Goal: Information Seeking & Learning: Ask a question

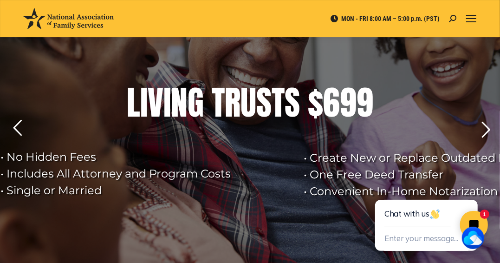
scroll to position [62, 0]
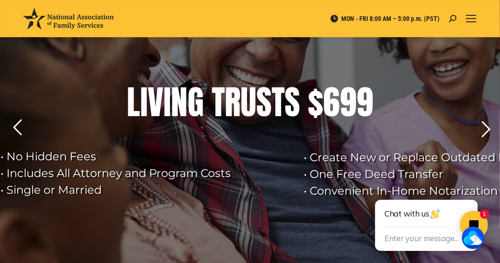
click at [278, 194] on rs-layer at bounding box center [250, 138] width 500 height 293
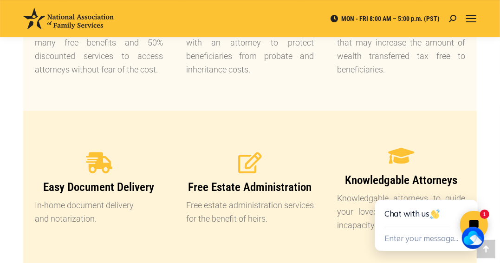
scroll to position [834, 0]
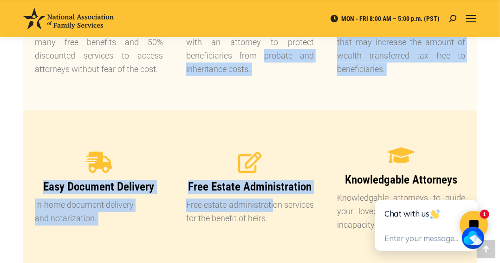
drag, startPoint x: 253, startPoint y: 204, endPoint x: 228, endPoint y: 62, distance: 144.6
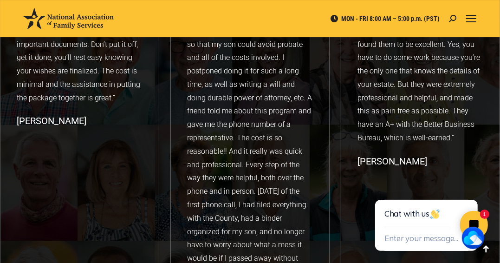
scroll to position [1279, 0]
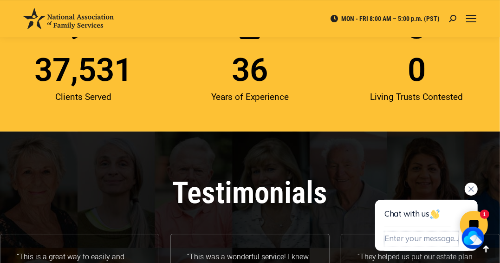
click at [404, 235] on button "Enter your message..." at bounding box center [421, 238] width 74 height 15
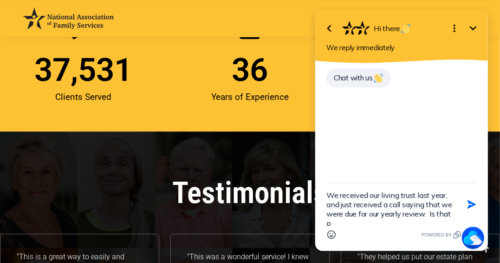
scroll to position [2, 0]
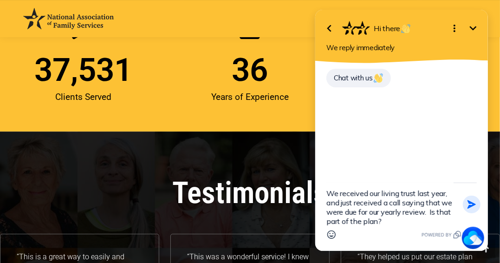
type textarea "We received our living trust last year, and just received a call saying that we…"
click at [472, 203] on icon "button" at bounding box center [471, 204] width 8 height 8
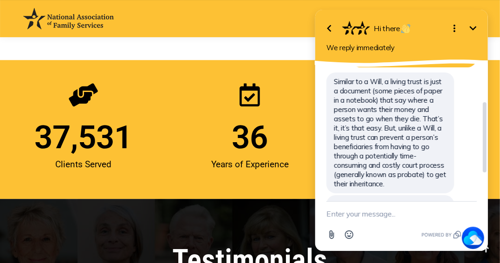
scroll to position [114, 0]
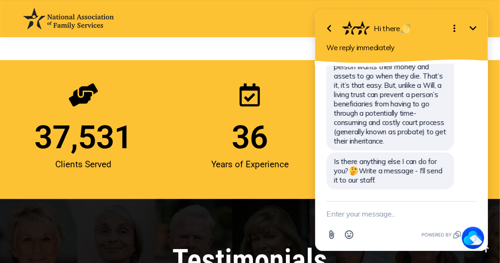
click at [375, 212] on textarea "New message" at bounding box center [401, 214] width 150 height 24
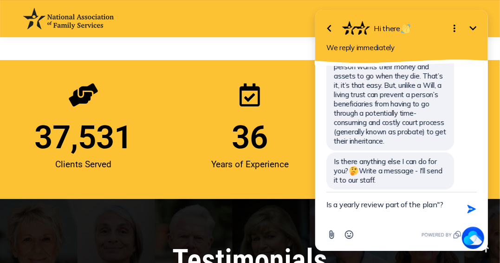
type textarea "Is a yearly review part of the plan"?"
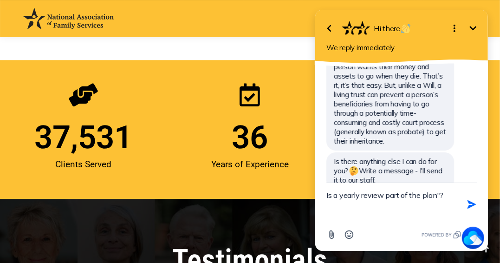
click at [449, 193] on textarea "Is a yearly review part of the plan"?" at bounding box center [389, 204] width 127 height 43
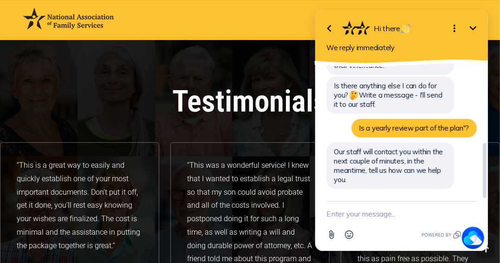
scroll to position [1371, 0]
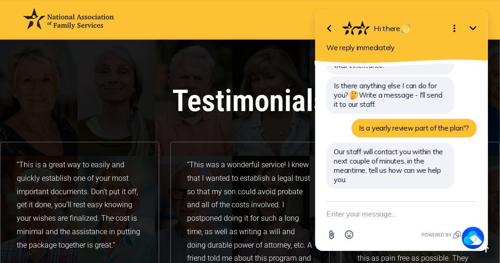
click at [330, 27] on icon "button" at bounding box center [328, 28] width 11 height 11
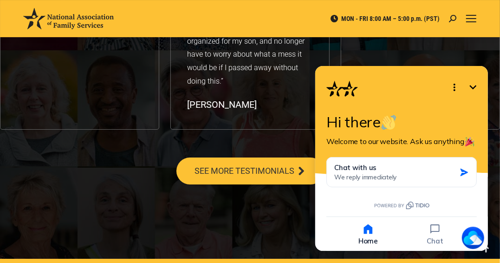
scroll to position [1712, 0]
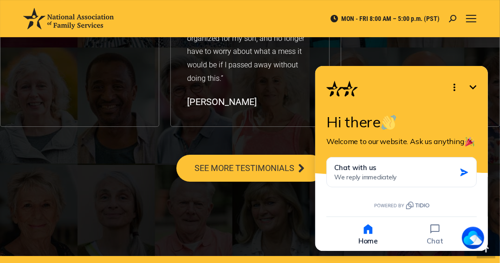
click at [331, 67] on div "Minimize Open options Hi there Welcome to our website. Ask us anything" at bounding box center [401, 120] width 173 height 110
click at [455, 86] on icon "Open options" at bounding box center [454, 86] width 2 height 7
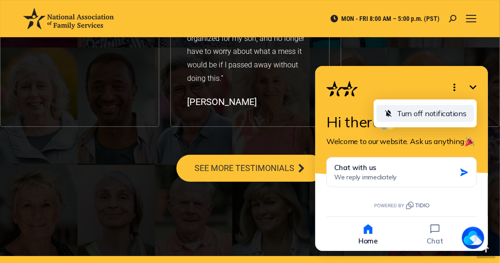
click at [417, 111] on span "Turn off notifications" at bounding box center [432, 112] width 70 height 9
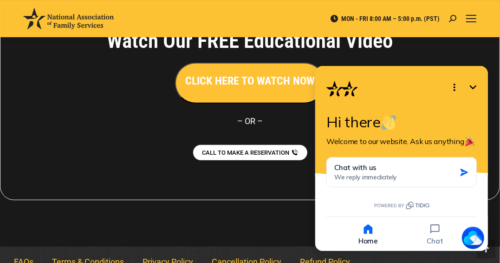
scroll to position [2182, 0]
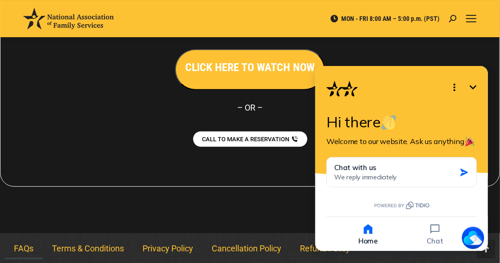
click at [22, 247] on link "FAQs" at bounding box center [24, 248] width 38 height 21
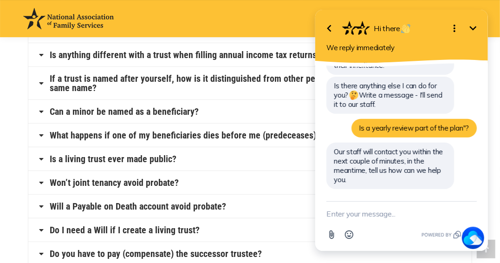
scroll to position [319, 0]
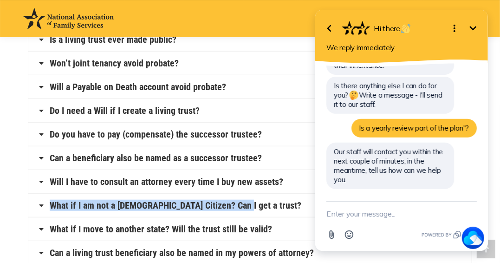
drag, startPoint x: 283, startPoint y: 207, endPoint x: 278, endPoint y: 194, distance: 13.8
click at [278, 194] on h4 "What if I am not a U.S. Citizen? Can I get a trust?" at bounding box center [249, 205] width 443 height 23
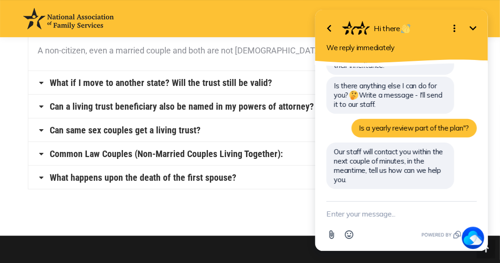
scroll to position [401, 0]
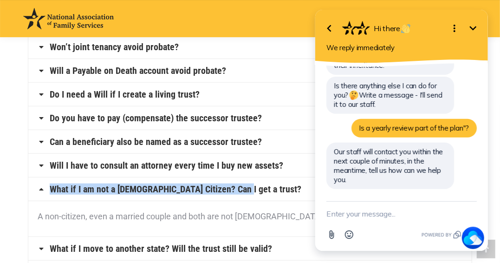
click at [270, 130] on h4 "Can a beneficiary also be named as a successor trustee?" at bounding box center [249, 141] width 443 height 23
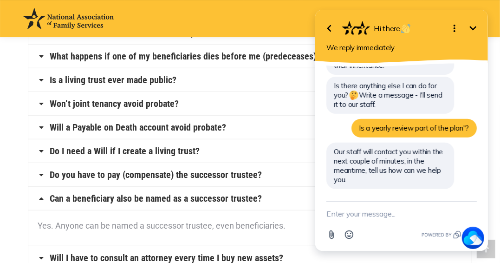
scroll to position [344, 0]
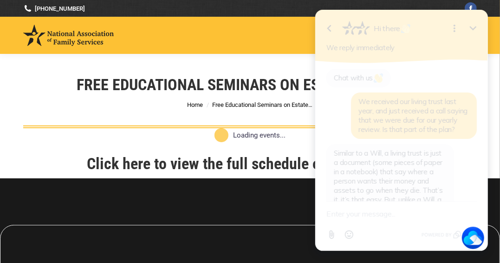
scroll to position [190, 0]
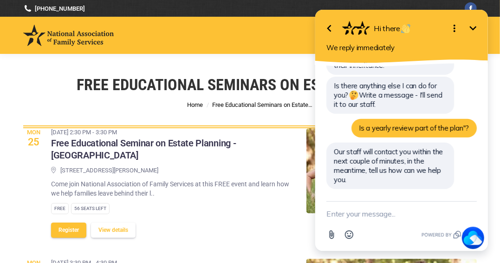
click at [455, 28] on icon "Open options" at bounding box center [454, 28] width 2 height 7
